Goal: Information Seeking & Learning: Learn about a topic

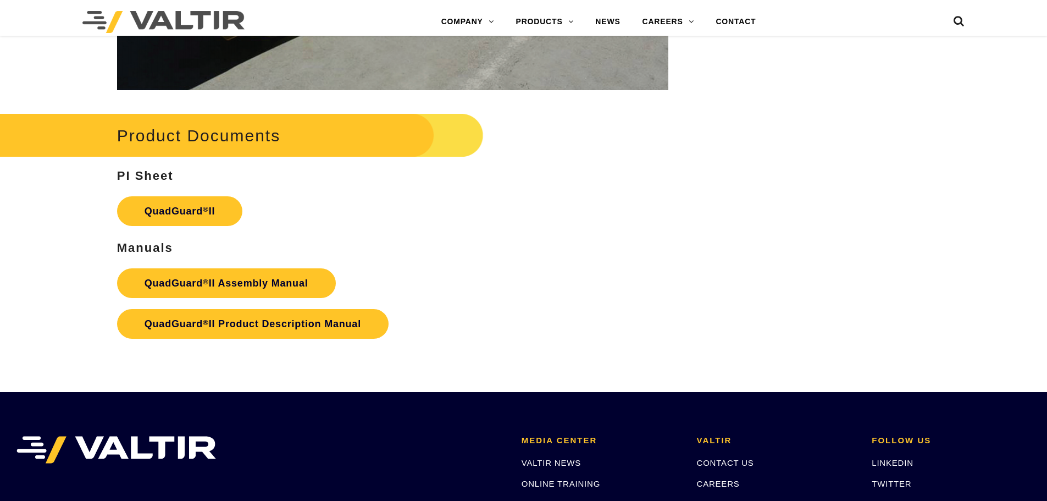
scroll to position [1806, 0]
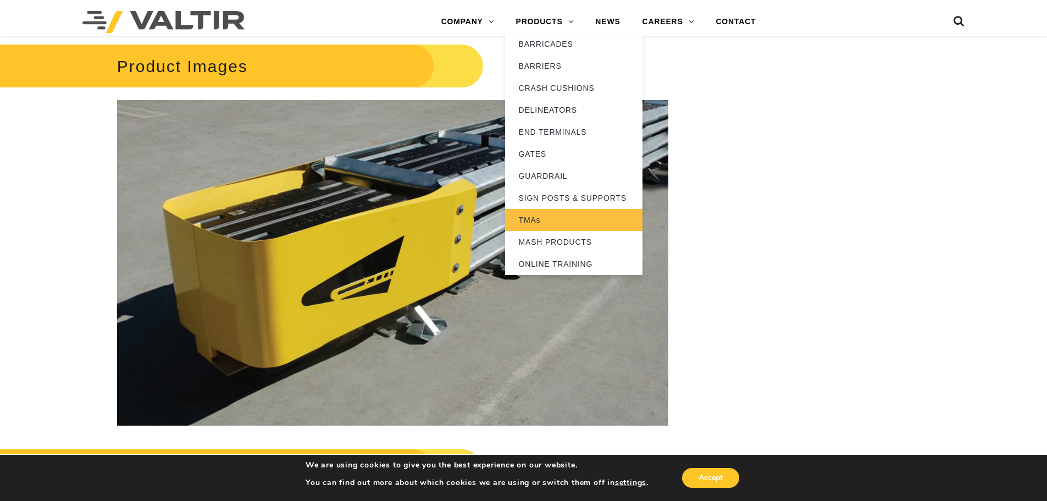
click at [581, 222] on link "TMAs" at bounding box center [573, 220] width 137 height 22
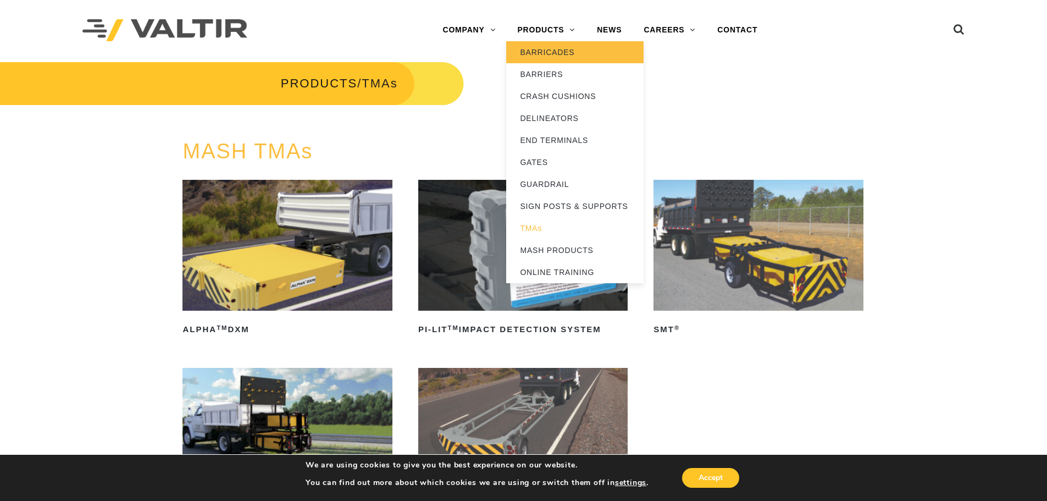
click at [550, 54] on link "BARRICADES" at bounding box center [574, 52] width 137 height 22
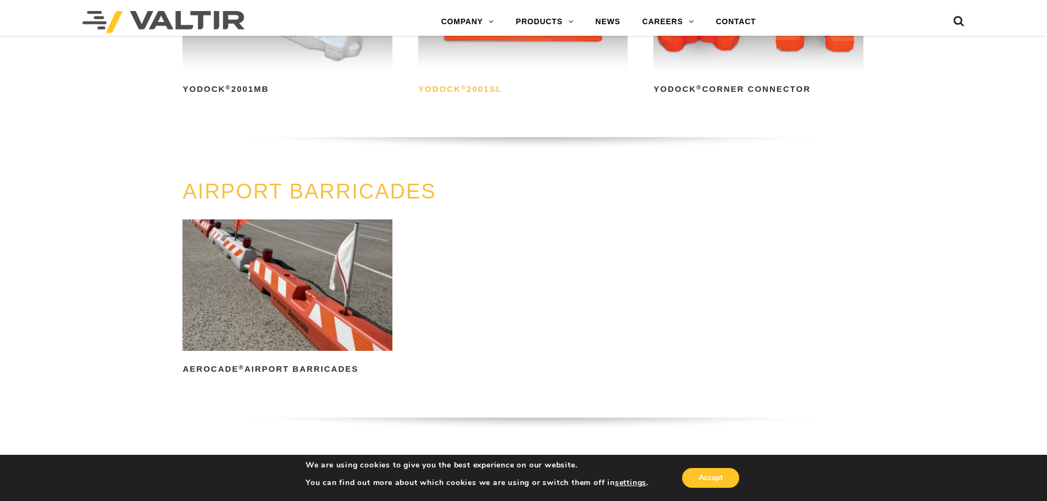
scroll to position [990, 0]
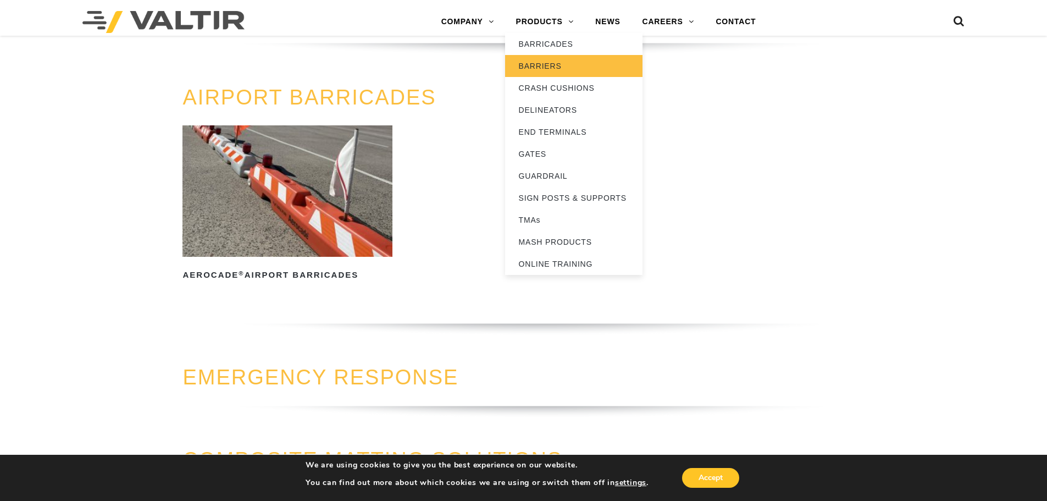
drag, startPoint x: 558, startPoint y: 66, endPoint x: 562, endPoint y: 58, distance: 8.9
click at [558, 66] on link "BARRIERS" at bounding box center [573, 66] width 137 height 22
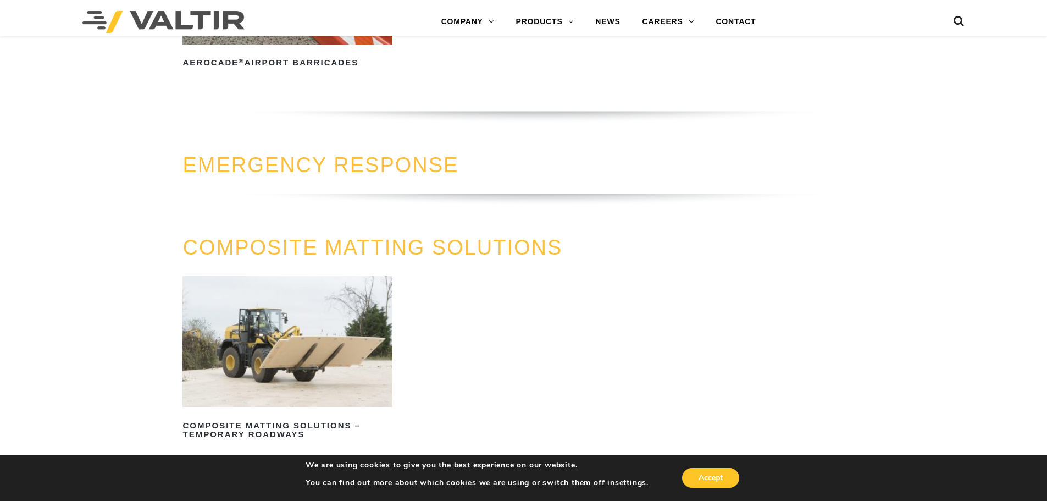
scroll to position [1485, 0]
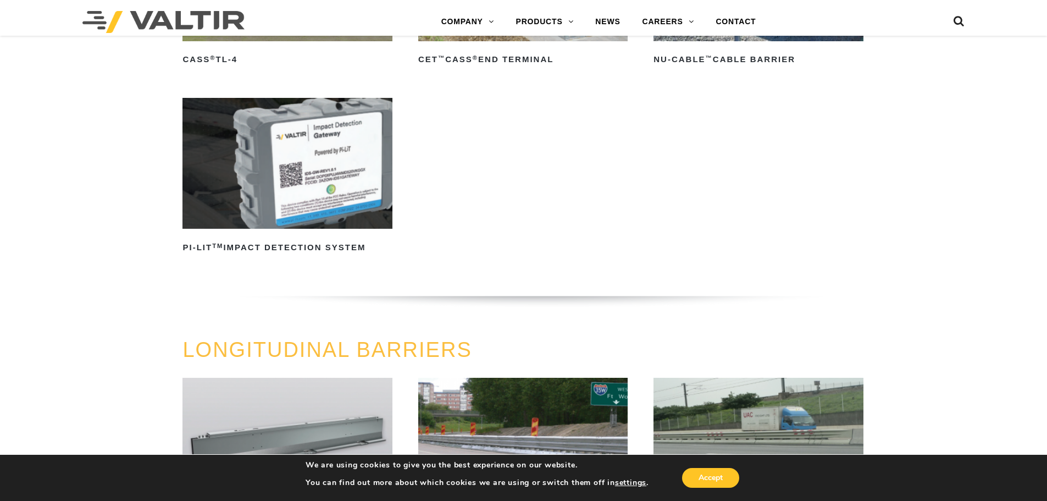
scroll to position [660, 0]
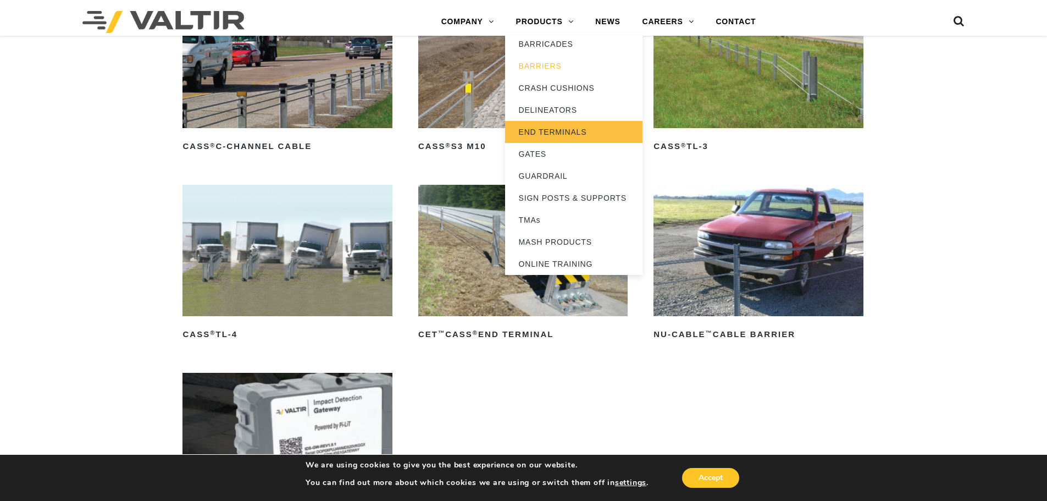
click at [563, 131] on link "END TERMINALS" at bounding box center [573, 132] width 137 height 22
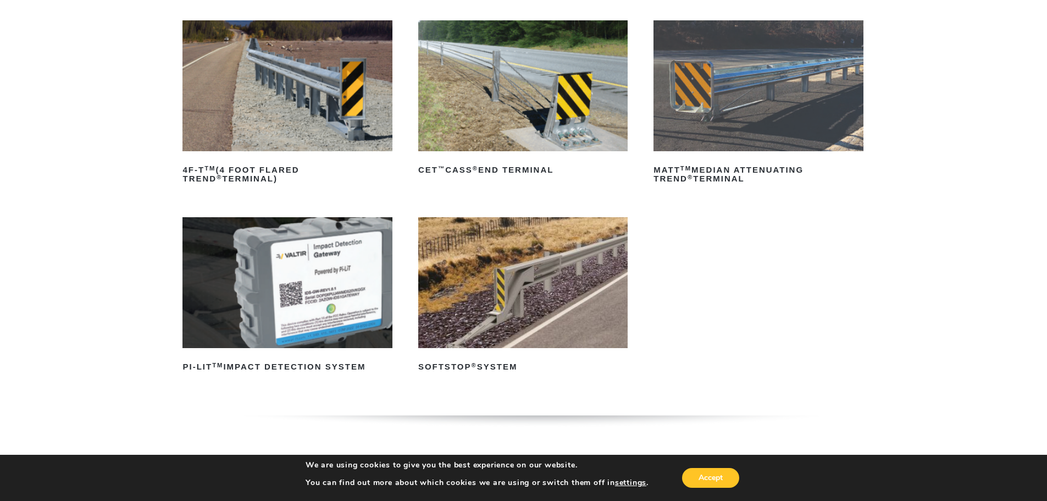
scroll to position [220, 0]
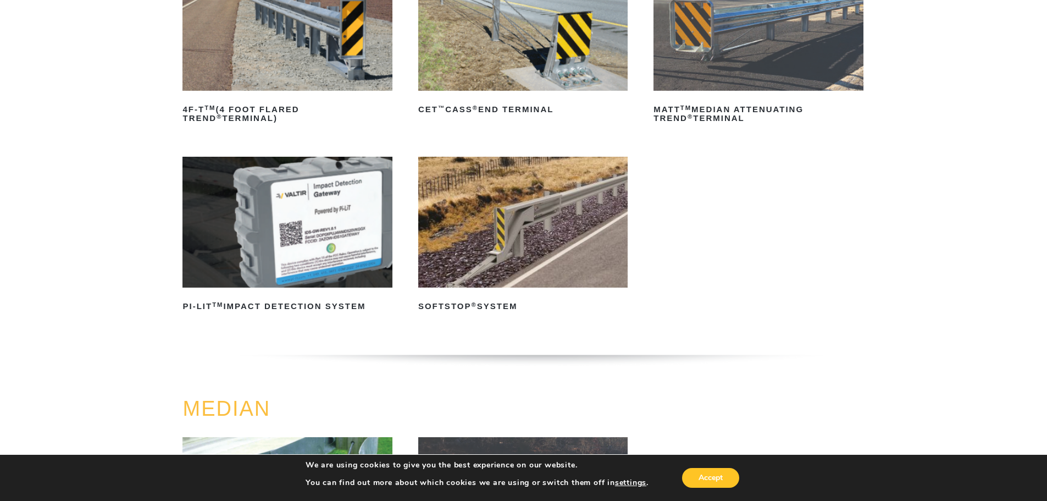
click at [301, 280] on img at bounding box center [287, 222] width 209 height 131
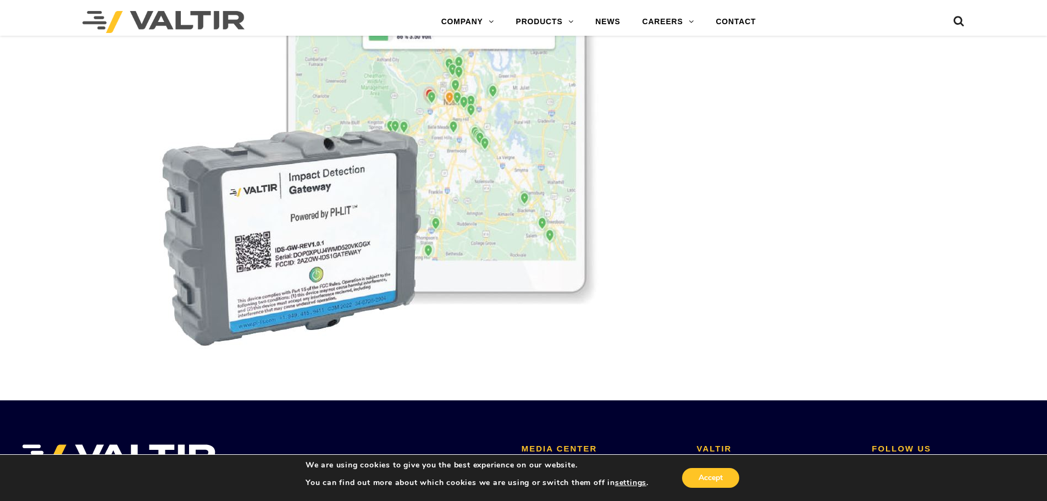
scroll to position [3682, 0]
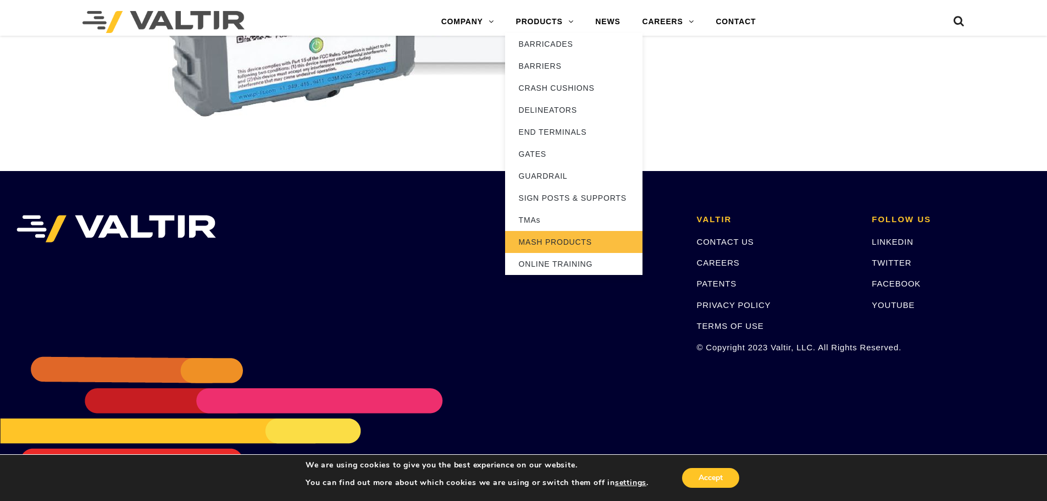
click at [571, 250] on link "MASH PRODUCTS" at bounding box center [573, 242] width 137 height 22
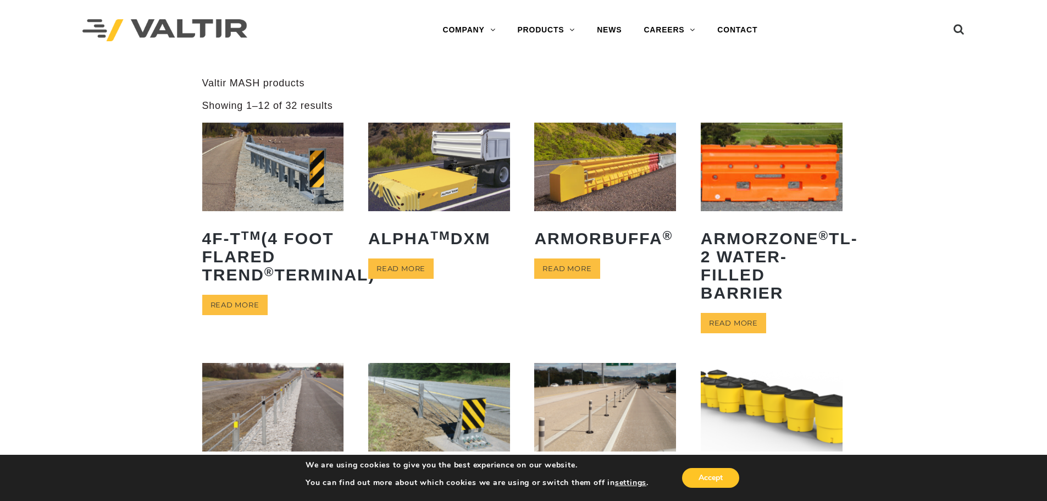
click at [183, 35] on img at bounding box center [164, 30] width 165 height 23
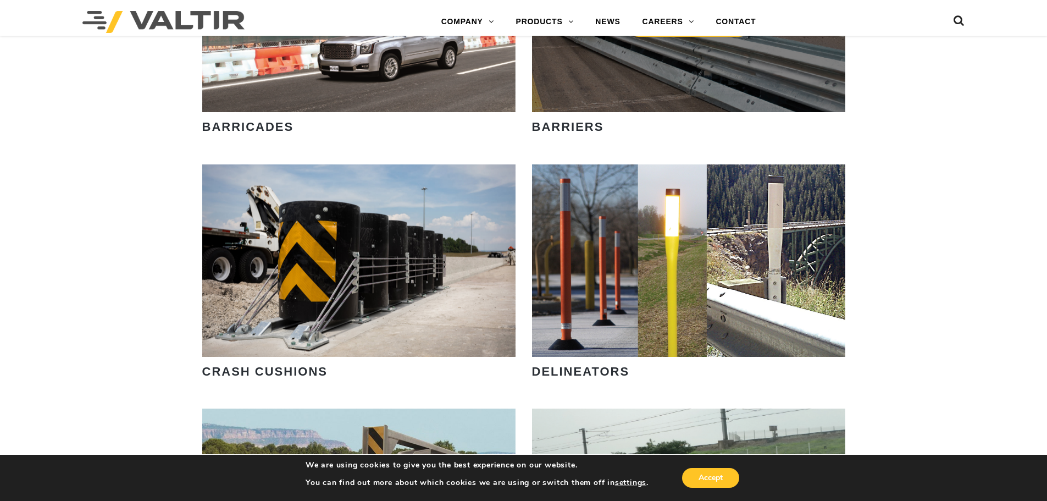
scroll to position [880, 0]
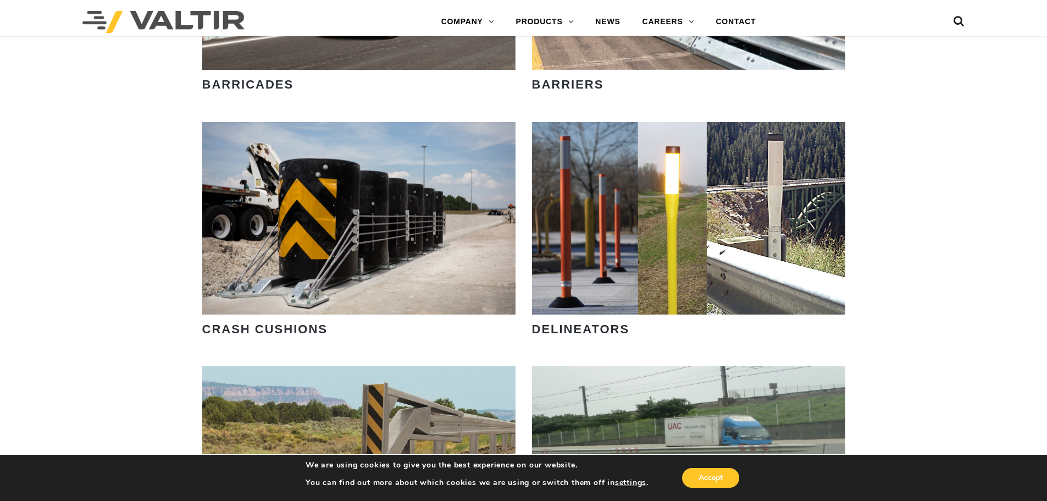
click at [591, 85] on strong "BARRIERS" at bounding box center [568, 85] width 72 height 14
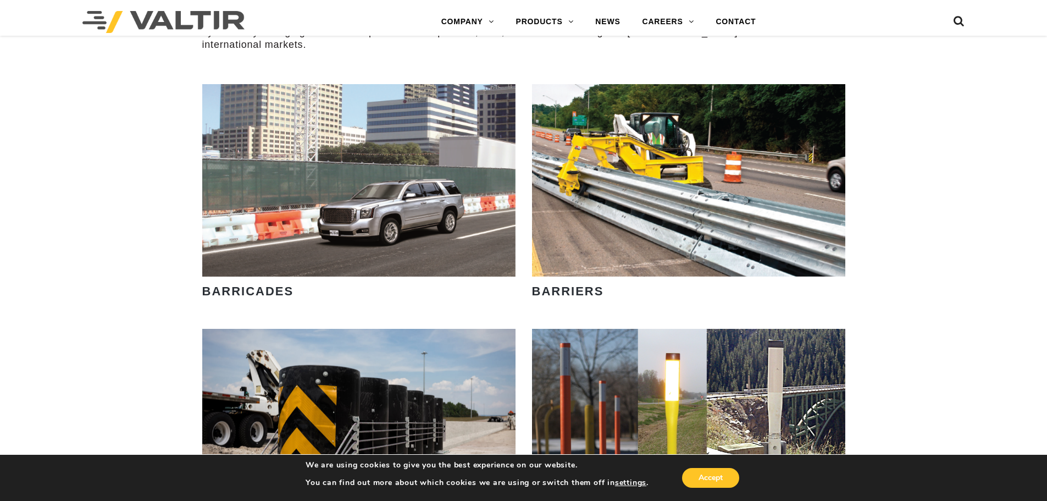
scroll to position [660, 0]
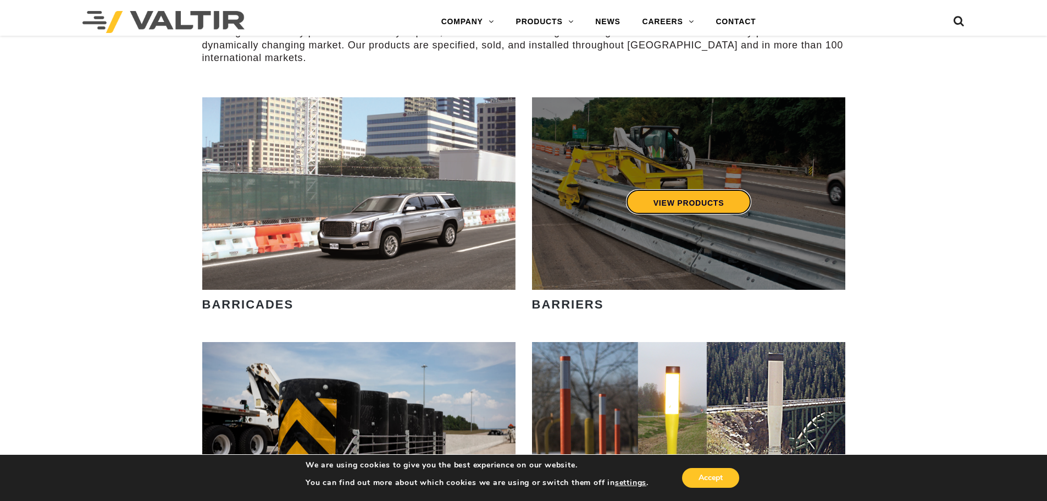
click at [661, 207] on link "VIEW PRODUCTS" at bounding box center [689, 201] width 126 height 25
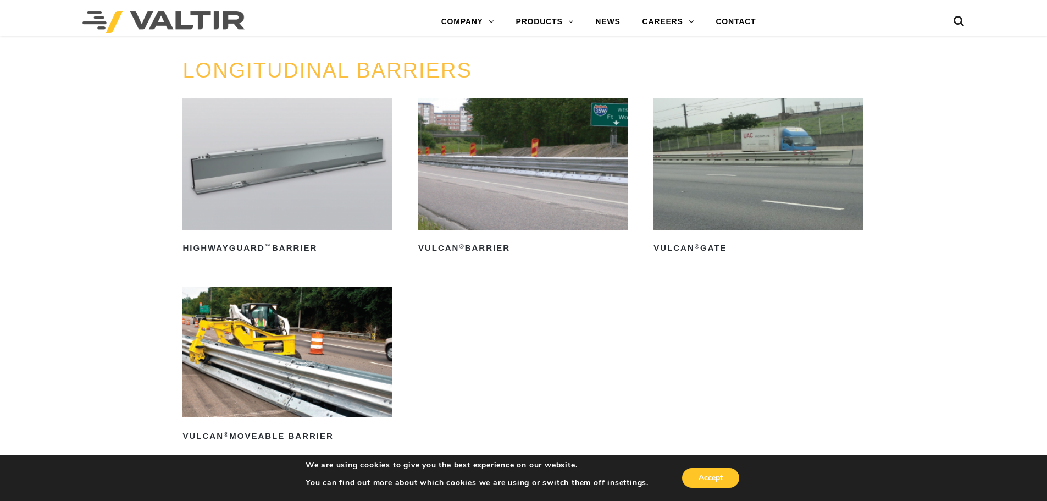
scroll to position [1210, 0]
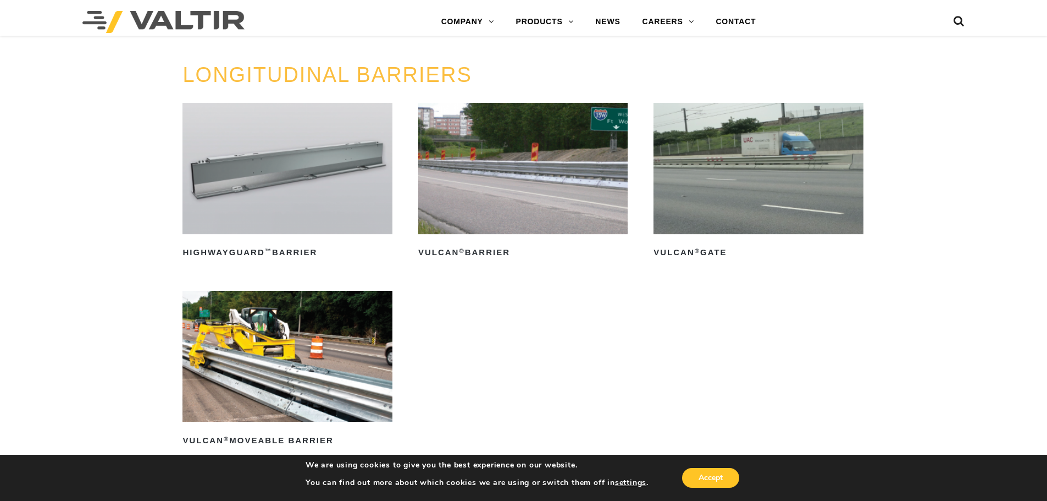
click at [534, 201] on img at bounding box center [522, 168] width 209 height 131
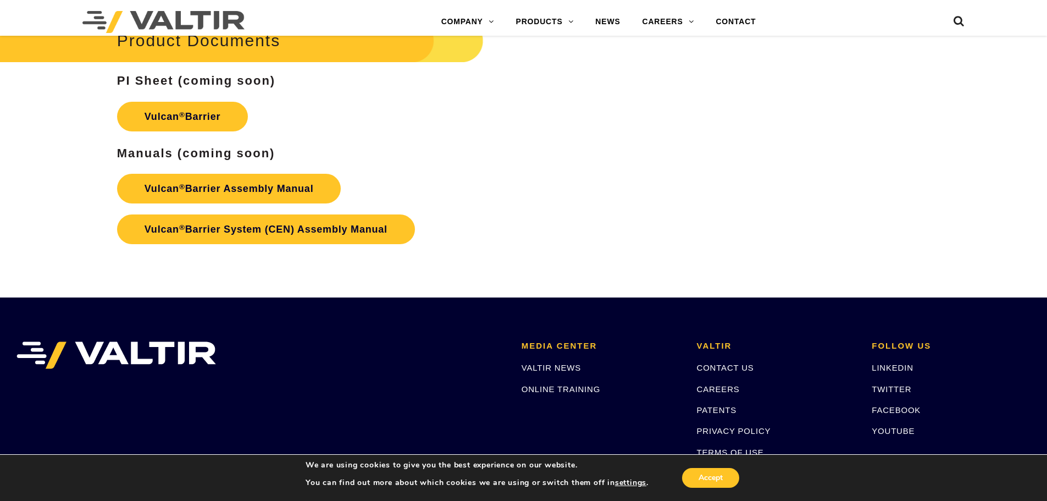
scroll to position [1925, 0]
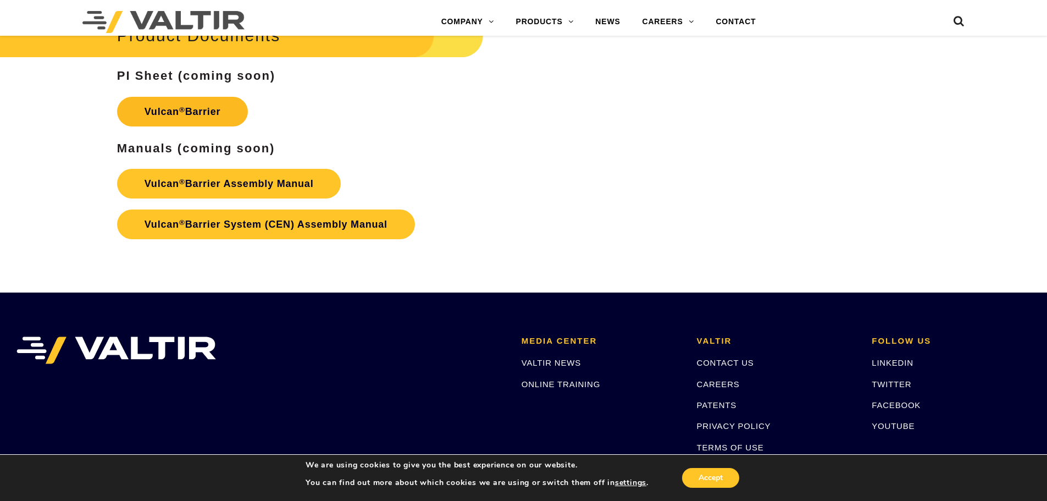
click at [209, 112] on link "Vulcan ® Barrier" at bounding box center [182, 112] width 131 height 30
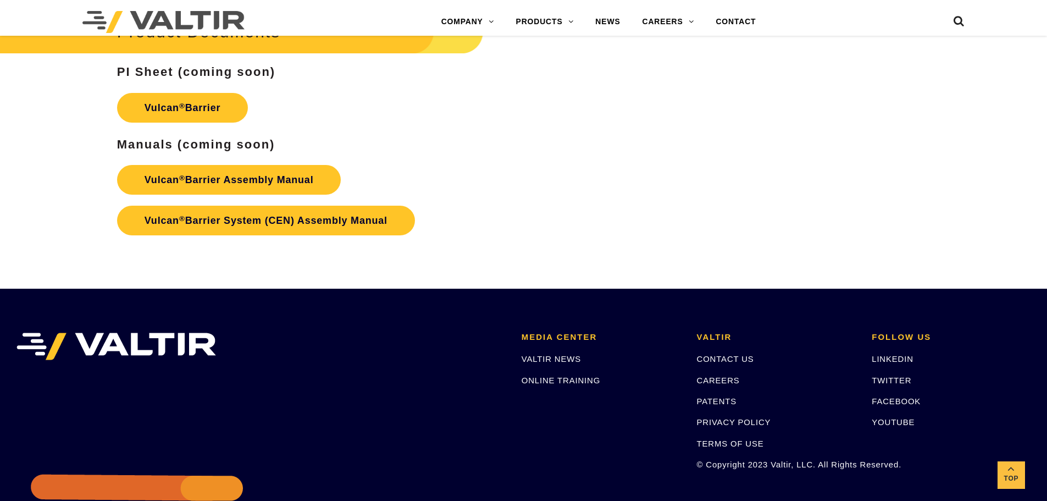
scroll to position [1925, 0]
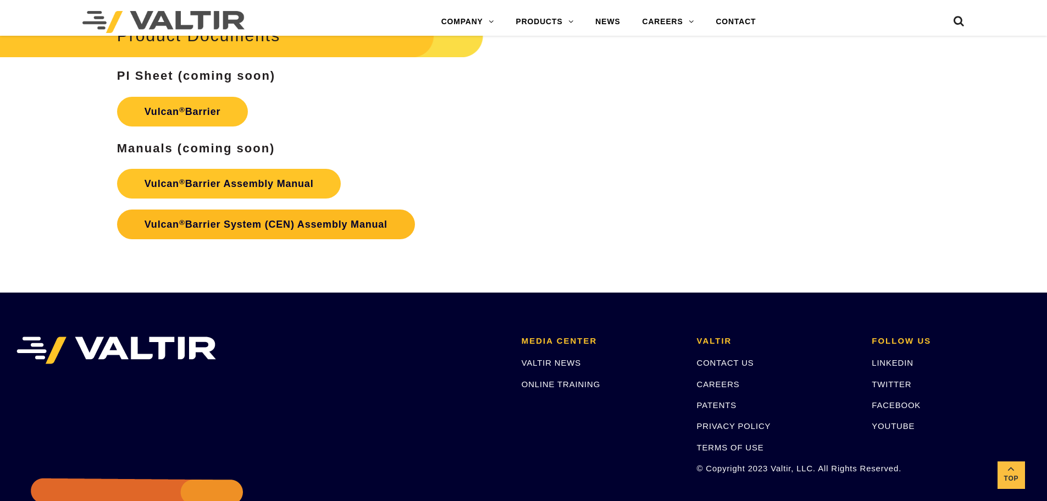
click at [274, 219] on link "Vulcan ® Barrier System (CEN) Assembly Manual" at bounding box center [266, 224] width 298 height 30
